Goal: Download file/media

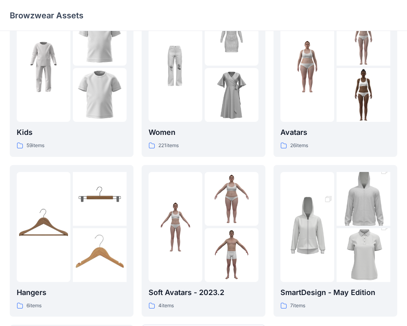
scroll to position [39, 0]
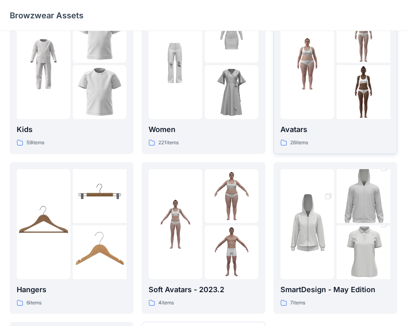
click at [320, 68] on img at bounding box center [307, 64] width 54 height 54
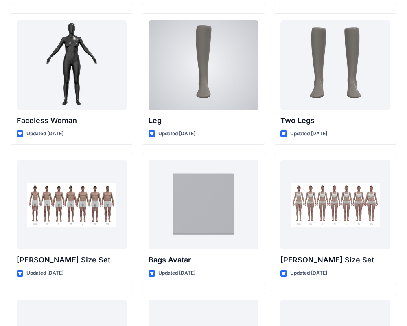
scroll to position [741, 0]
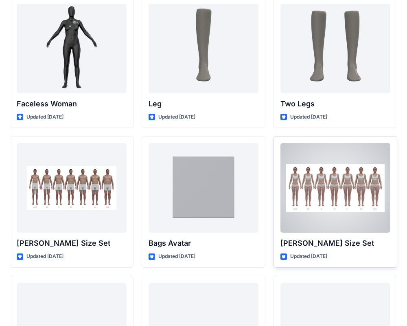
click at [358, 223] on div at bounding box center [335, 188] width 110 height 90
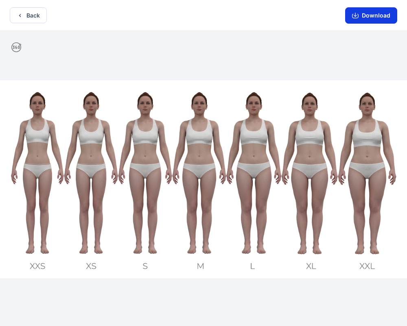
click at [393, 22] on button "Download" at bounding box center [371, 15] width 52 height 16
click at [372, 21] on button "Download" at bounding box center [371, 15] width 52 height 16
click at [363, 15] on button "Download" at bounding box center [371, 15] width 52 height 16
click at [371, 18] on button "Download" at bounding box center [371, 15] width 52 height 16
